Goal: Task Accomplishment & Management: Manage account settings

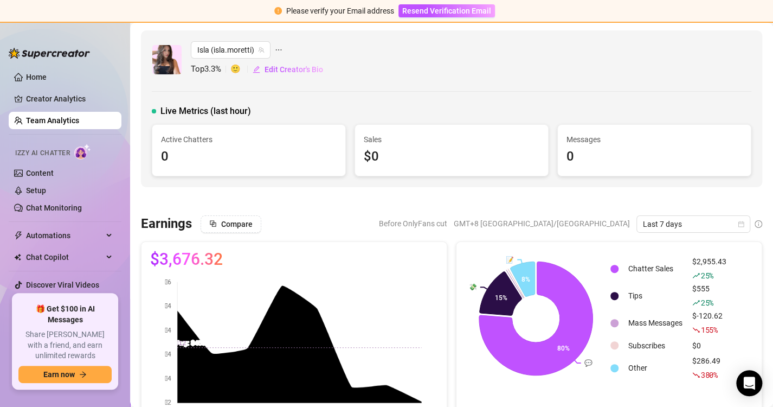
click at [36, 116] on link "Team Analytics" at bounding box center [52, 120] width 53 height 9
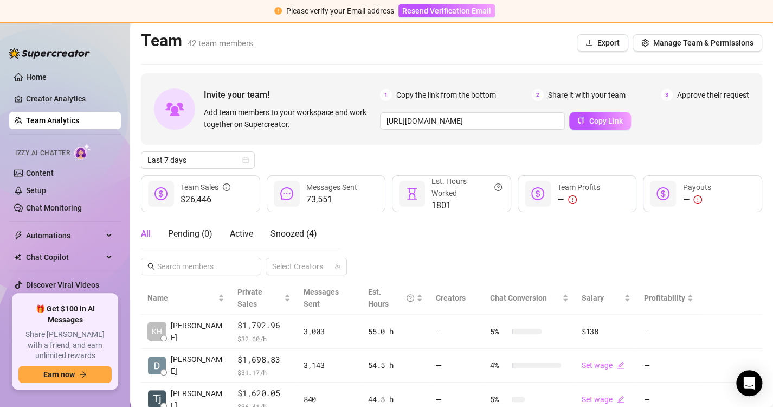
click at [36, 116] on link "Team Analytics" at bounding box center [52, 120] width 53 height 9
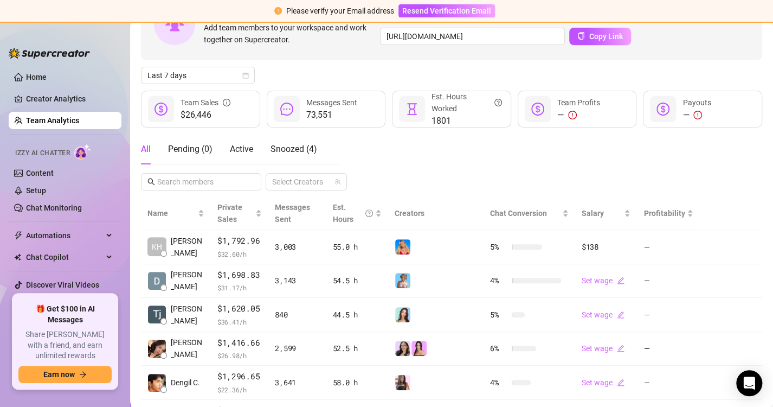
scroll to position [84, 0]
click at [210, 176] on input "text" at bounding box center [201, 182] width 89 height 12
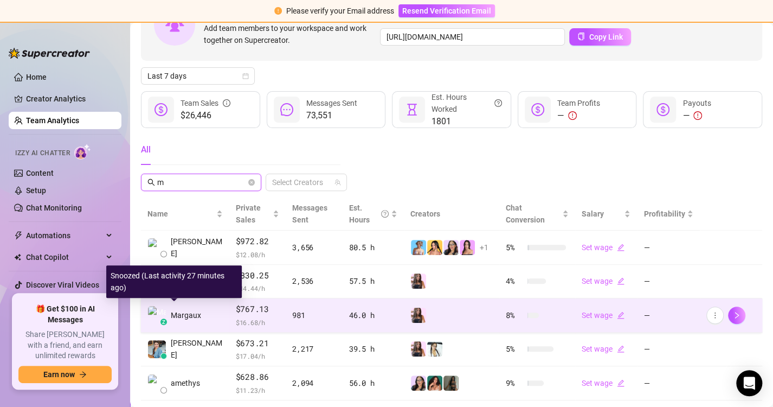
type input "m"
click at [195, 310] on span "Margaux" at bounding box center [186, 315] width 30 height 12
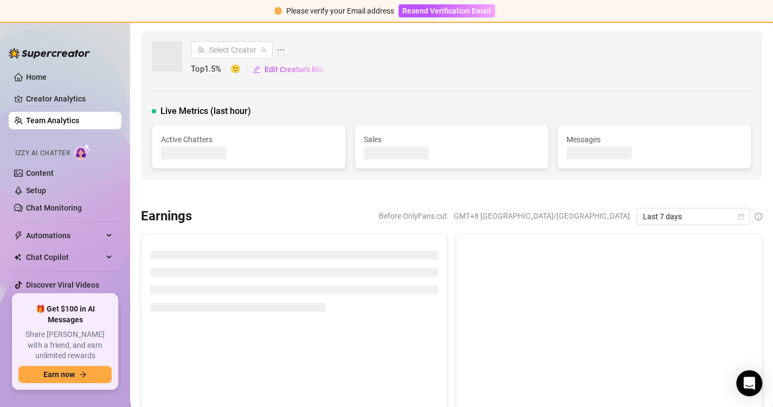
click at [79, 119] on link "Team Analytics" at bounding box center [52, 120] width 53 height 9
click at [49, 116] on link "Team Analytics" at bounding box center [52, 120] width 53 height 9
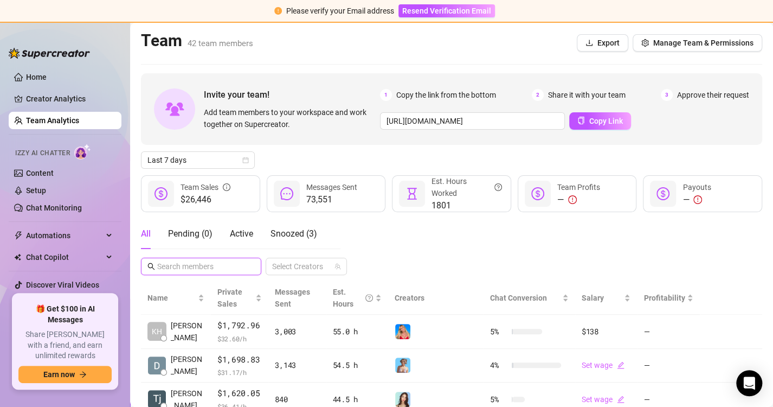
click at [216, 262] on input "text" at bounding box center [201, 266] width 89 height 12
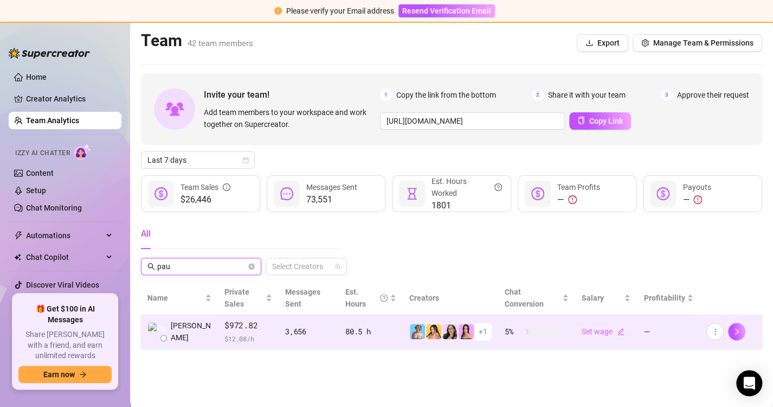
type input "pau"
click at [218, 331] on td "$972.82 $ 12.08 /h" at bounding box center [248, 332] width 61 height 34
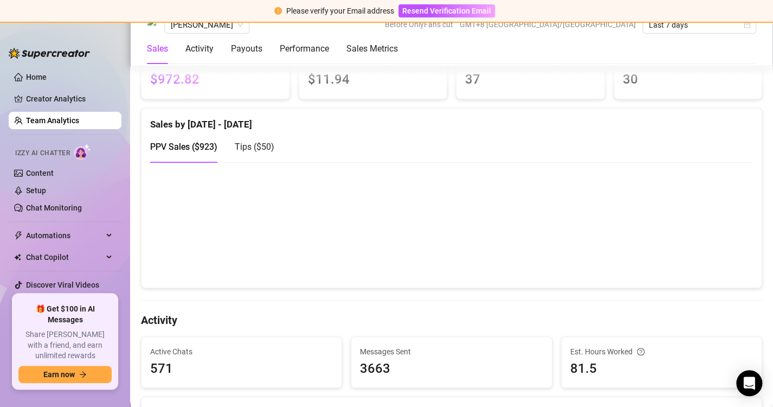
scroll to position [241, 0]
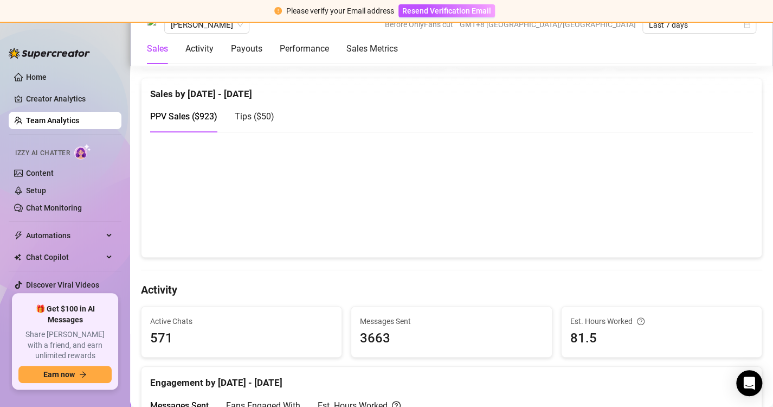
click at [53, 124] on link "Team Analytics" at bounding box center [52, 120] width 53 height 9
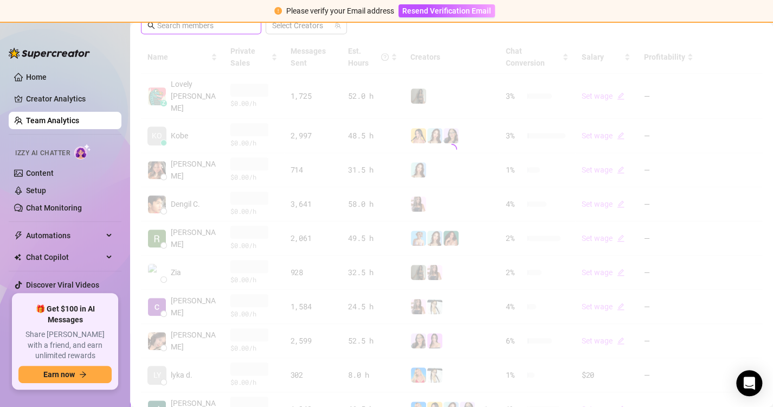
drag, startPoint x: 187, startPoint y: 68, endPoint x: 176, endPoint y: 112, distance: 45.2
click at [186, 121] on div "Invite your team! Add team members to your workspace and work together on Super…" at bounding box center [451, 144] width 621 height 624
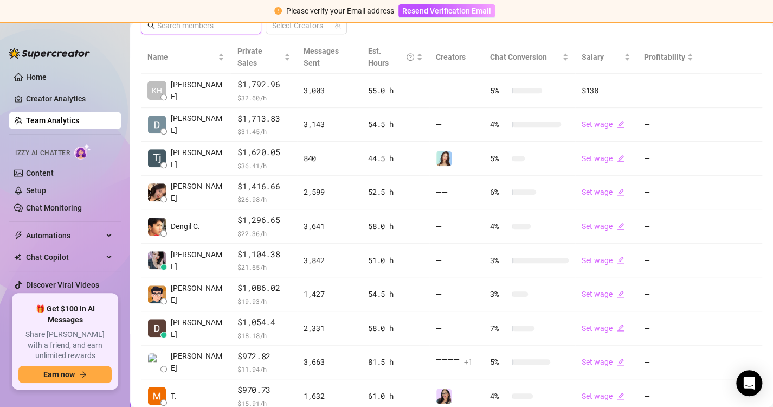
scroll to position [154, 0]
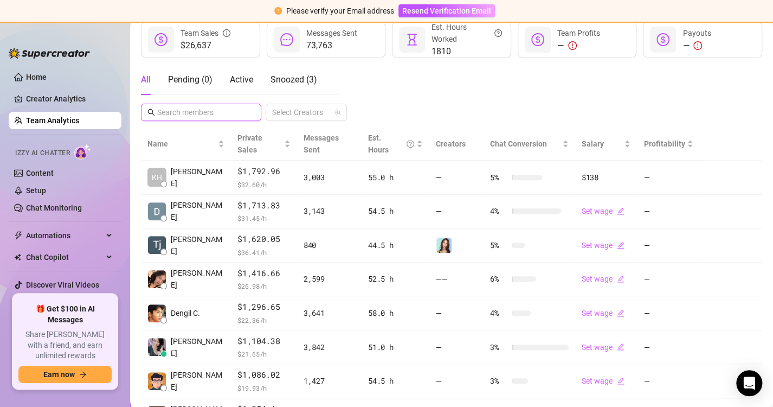
click at [176, 112] on input "text" at bounding box center [201, 112] width 89 height 12
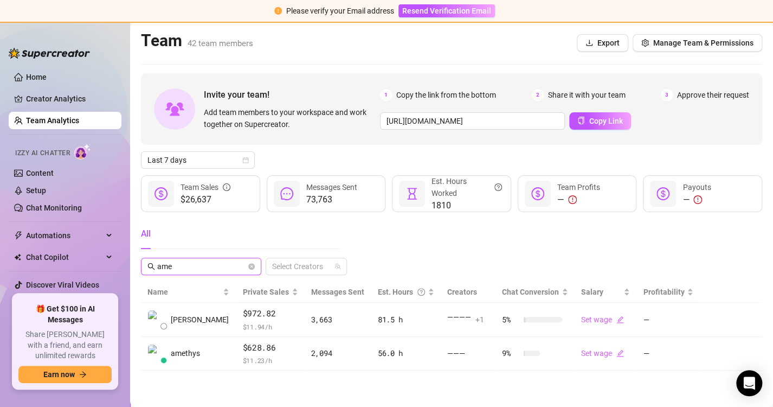
scroll to position [0, 0]
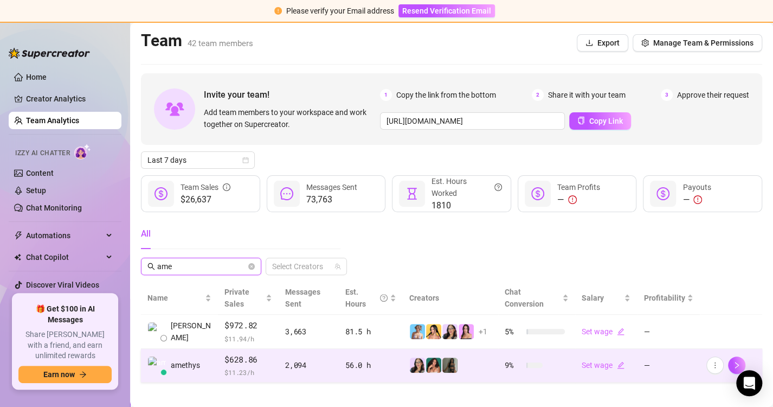
type input "ame"
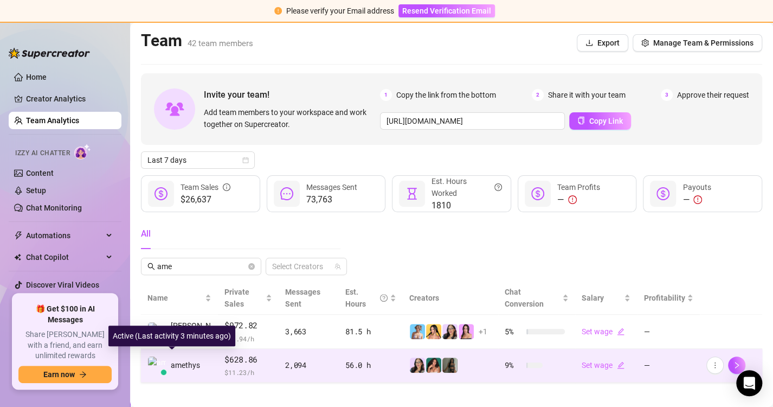
click at [188, 359] on span "amethys" at bounding box center [185, 365] width 29 height 12
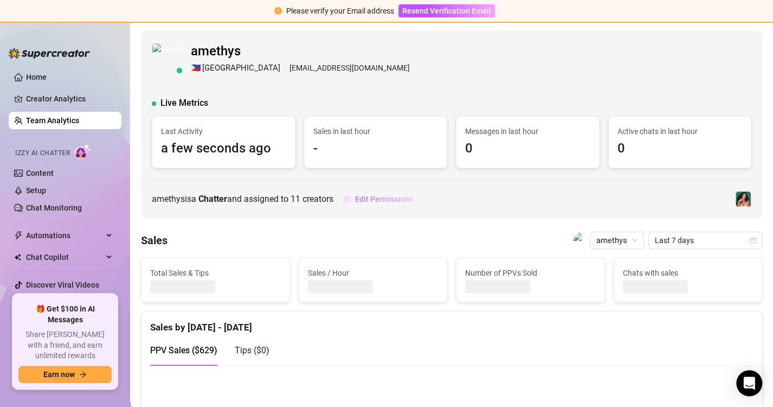
click at [376, 201] on span "Edit Permissions" at bounding box center [384, 199] width 58 height 9
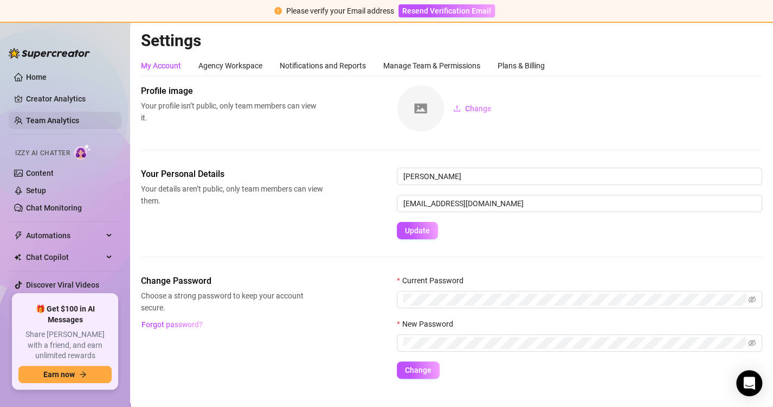
click at [56, 117] on link "Team Analytics" at bounding box center [52, 120] width 53 height 9
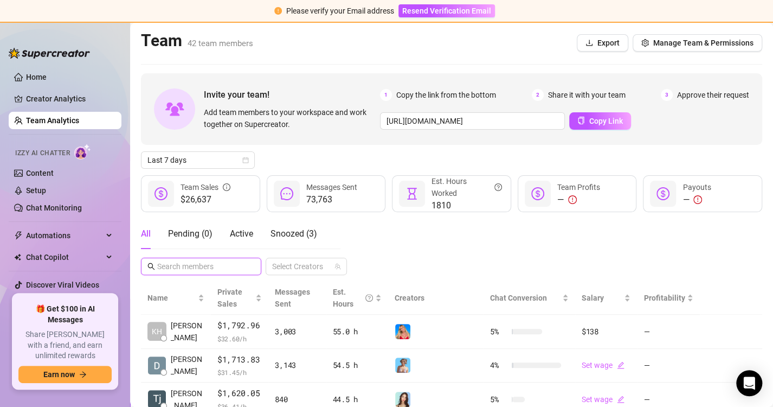
click at [207, 264] on input "text" at bounding box center [201, 266] width 89 height 12
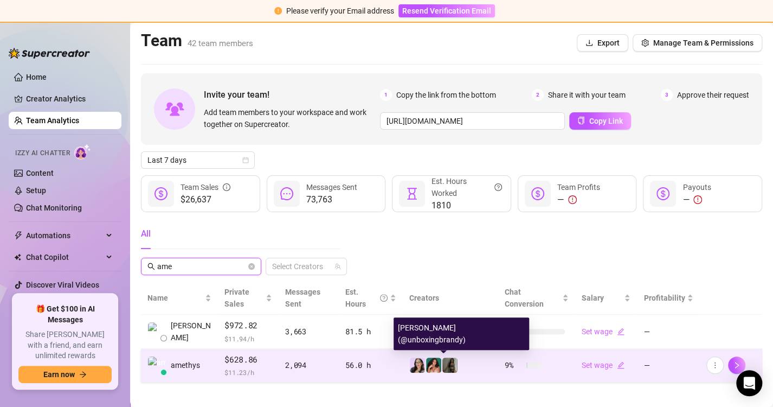
type input "ame"
click at [448, 364] on img at bounding box center [449, 364] width 15 height 15
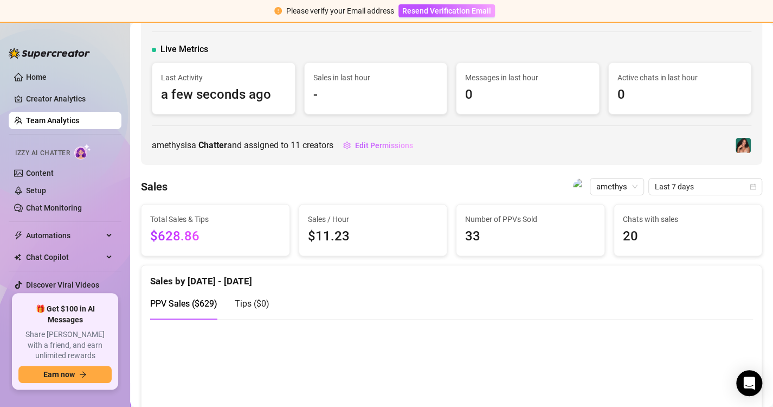
scroll to position [54, 0]
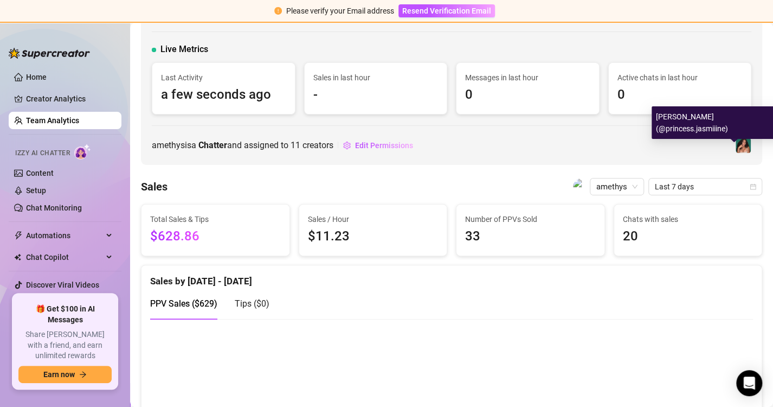
click at [737, 146] on img at bounding box center [743, 145] width 15 height 15
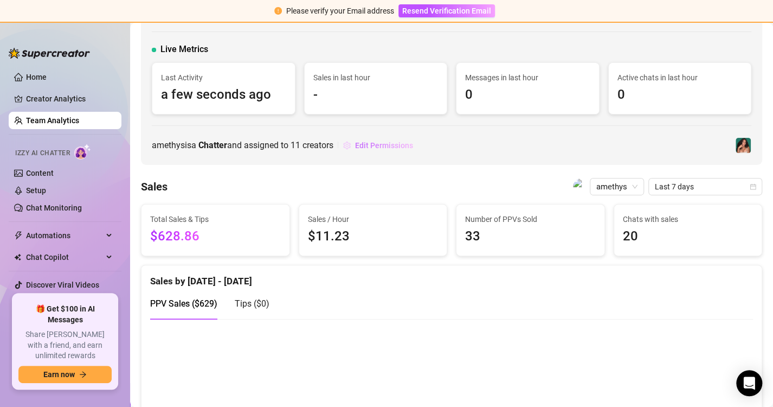
click at [377, 143] on span "Edit Permissions" at bounding box center [384, 145] width 58 height 9
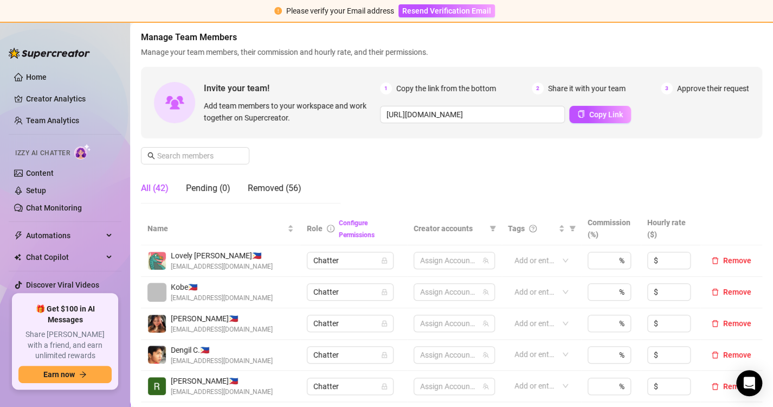
click at [401, 49] on span "Manage your team members, their commission and hourly rate, and their permissio…" at bounding box center [451, 52] width 621 height 12
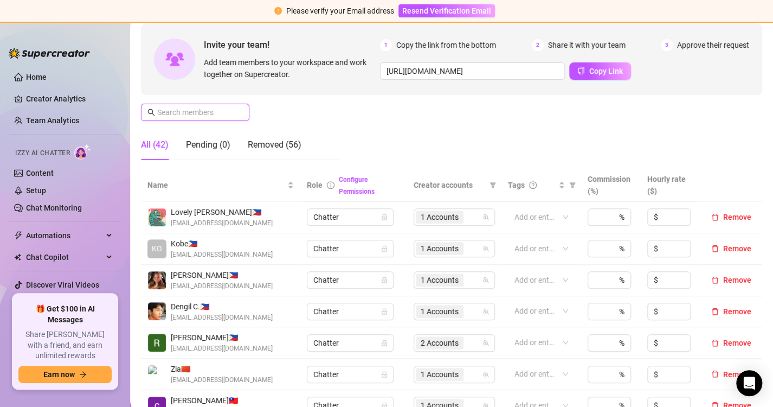
click at [209, 112] on input "text" at bounding box center [195, 112] width 77 height 12
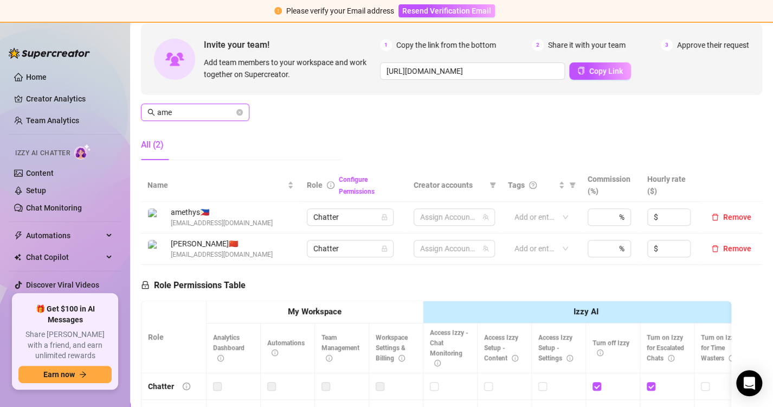
click at [193, 112] on input "ame" at bounding box center [195, 112] width 77 height 12
click at [476, 217] on div "2 Accounts" at bounding box center [449, 216] width 66 height 15
type input "ame"
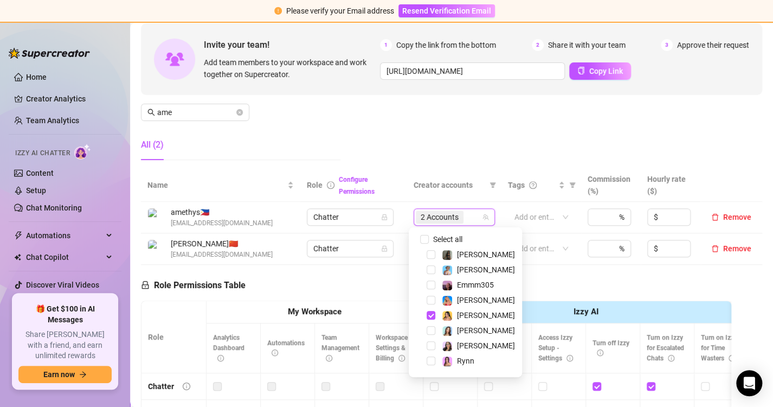
click at [468, 163] on div "Manage Team Members Manage your team members, their commission and hourly rate,…" at bounding box center [451, 78] width 621 height 181
